Goal: Information Seeking & Learning: Check status

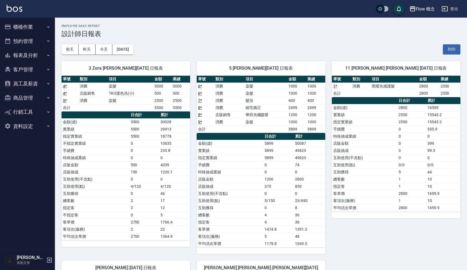
click at [421, 11] on div "Flow 概念" at bounding box center [425, 8] width 19 height 7
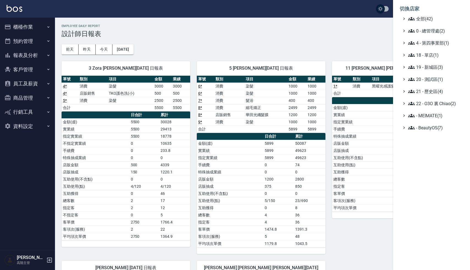
click at [368, 47] on div at bounding box center [235, 135] width 470 height 270
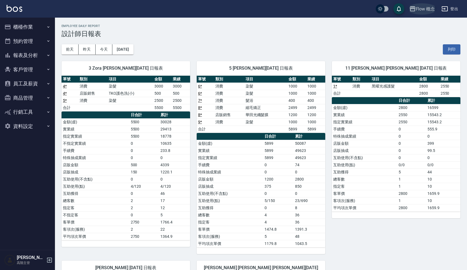
click at [429, 7] on div "Flow 概念" at bounding box center [425, 8] width 19 height 7
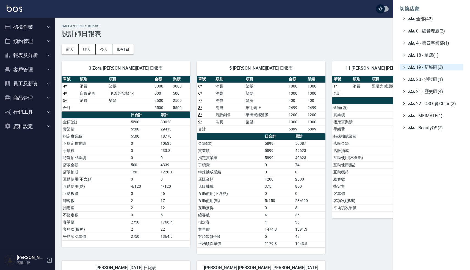
click at [429, 66] on span "19 - 新城區(3)" at bounding box center [434, 67] width 53 height 7
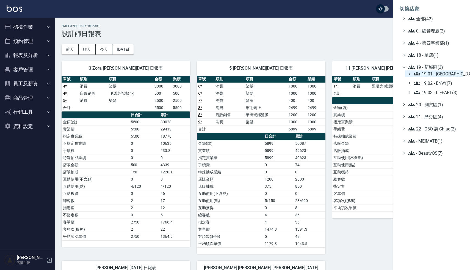
click at [447, 74] on span "19.01 - [GEOGRAPHIC_DATA] (11)" at bounding box center [437, 73] width 48 height 7
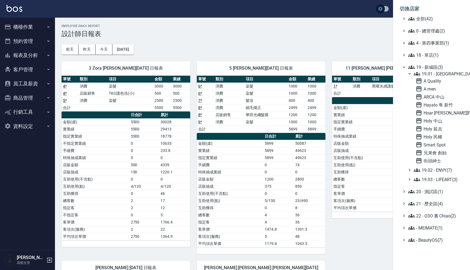
click at [448, 74] on span "19.01 - [GEOGRAPHIC_DATA] (11)" at bounding box center [437, 73] width 48 height 7
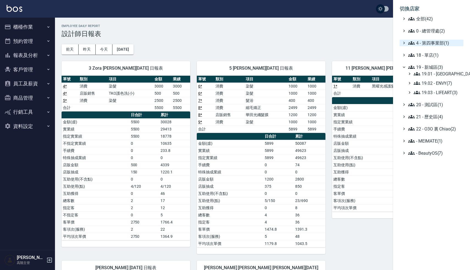
click at [436, 42] on span "4 - 第四事業部(1)" at bounding box center [434, 43] width 53 height 7
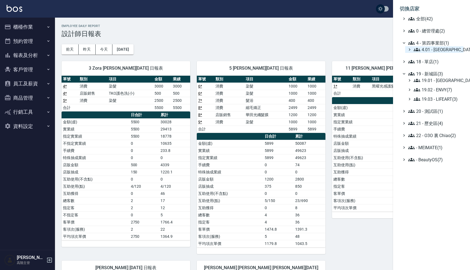
click at [435, 50] on span "4.01 - [GEOGRAPHIC_DATA](3)" at bounding box center [437, 49] width 48 height 7
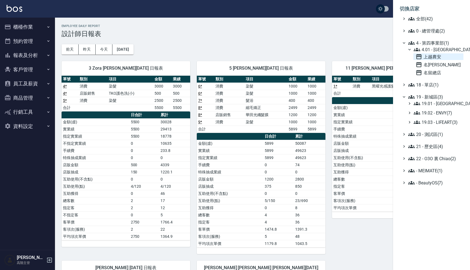
click at [434, 58] on span "上越農安" at bounding box center [438, 56] width 46 height 7
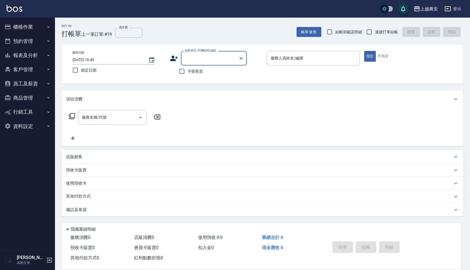
click at [23, 55] on button "報表及分析" at bounding box center [27, 55] width 51 height 14
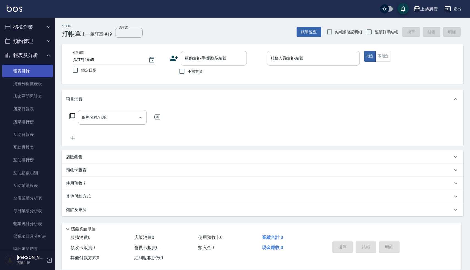
click at [30, 71] on link "報表目錄" at bounding box center [27, 71] width 51 height 13
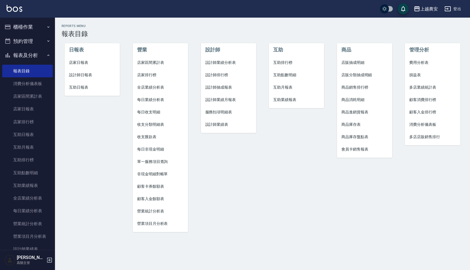
click at [30, 54] on button "報表及分析" at bounding box center [27, 55] width 51 height 14
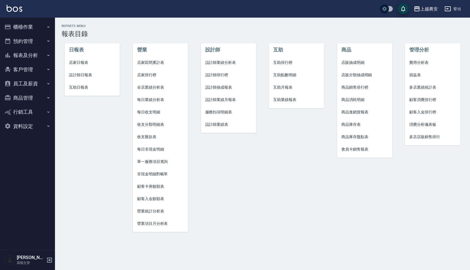
click at [228, 34] on div "設計師 設計師業績分析表 設計師排行榜 設計師抽成報表 設計師業績月報表 服務扣項明細表 設計師業績表" at bounding box center [225, 134] width 68 height 206
click at [88, 73] on span "設計師日報表" at bounding box center [92, 75] width 46 height 6
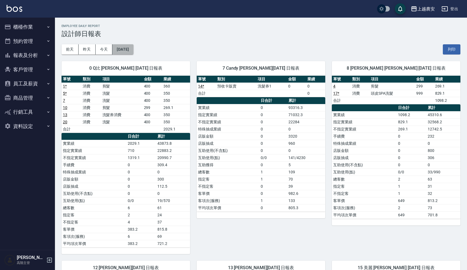
click at [130, 49] on button "2025/09/17" at bounding box center [122, 49] width 21 height 10
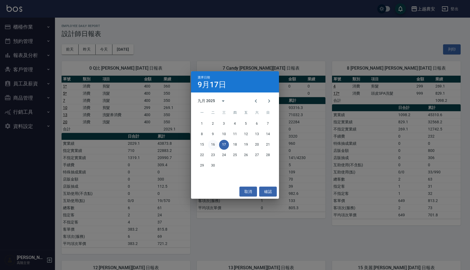
click at [213, 145] on button "16" at bounding box center [213, 145] width 10 height 10
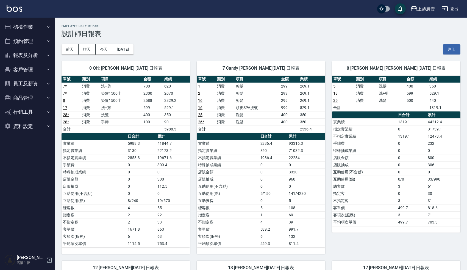
click at [293, 30] on h3 "設計師日報表" at bounding box center [261, 34] width 399 height 8
click at [120, 49] on button "2025/09/16" at bounding box center [122, 49] width 21 height 10
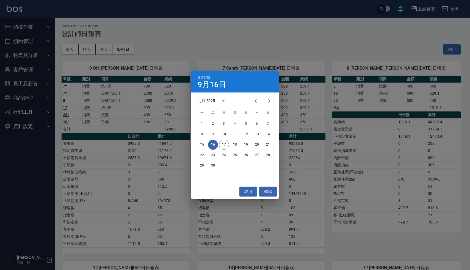
click at [229, 145] on div "15 16 17 18 19 20 21" at bounding box center [235, 145] width 88 height 10
click at [224, 145] on button "17" at bounding box center [224, 145] width 10 height 10
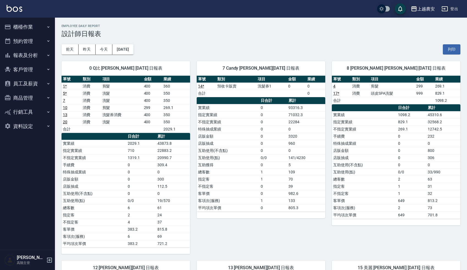
click at [237, 214] on div "單號 類別 項目 金額 業績 14 * 預收卡販賣 洗髮券1 0 0 合計 0 日合計 累計 實業績 0 93316.3 指定實業績 0 71032.3 不指…" at bounding box center [261, 147] width 129 height 142
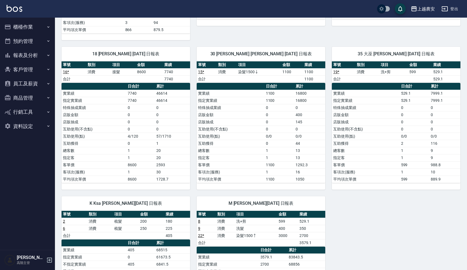
scroll to position [388, 0]
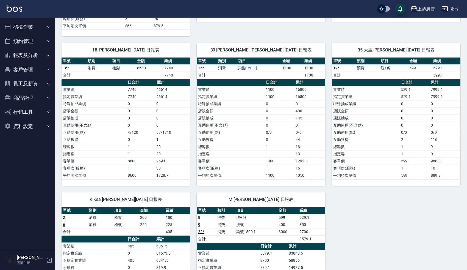
click at [389, 204] on div "0 Q比 陳佳怡 09/17/2025 日報表 單號 類別 項目 金額 業績 1 * 消費 剪髮 400 360 5 * 消費 洗髮 400 350 7 消費…" at bounding box center [257, 14] width 405 height 697
drag, startPoint x: 431, startPoint y: 90, endPoint x: 442, endPoint y: 90, distance: 10.7
click at [442, 90] on td "7999.1" at bounding box center [444, 89] width 31 height 7
click at [358, 125] on td "互助使用(不含點)" at bounding box center [366, 124] width 68 height 7
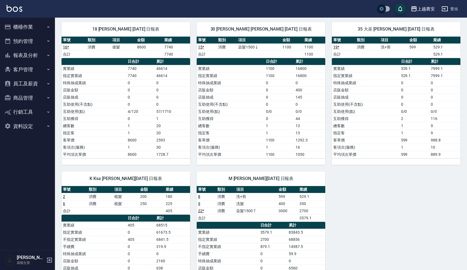
scroll to position [418, 0]
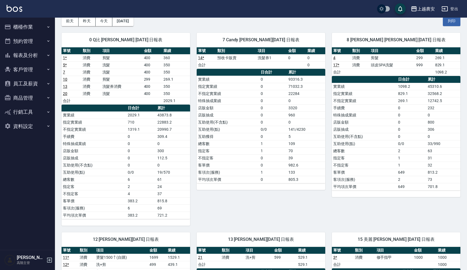
scroll to position [0, 0]
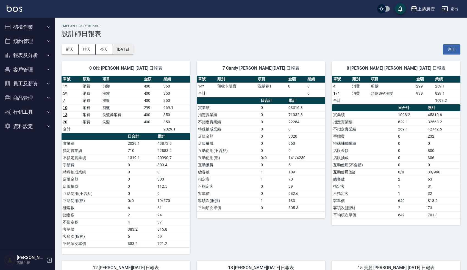
click at [133, 50] on button "2025/09/17" at bounding box center [122, 49] width 21 height 10
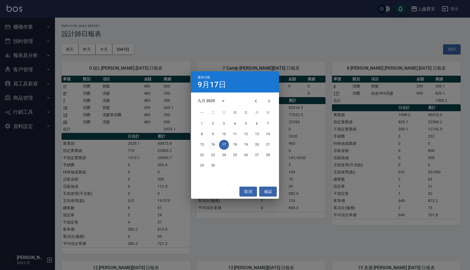
click at [214, 145] on button "16" at bounding box center [213, 145] width 10 height 10
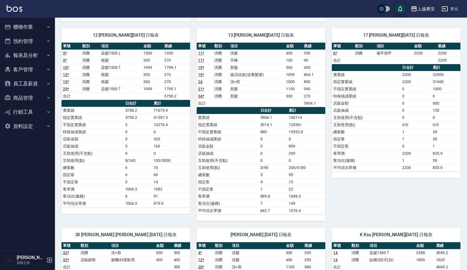
scroll to position [228, 0]
